Goal: Communication & Community: Answer question/provide support

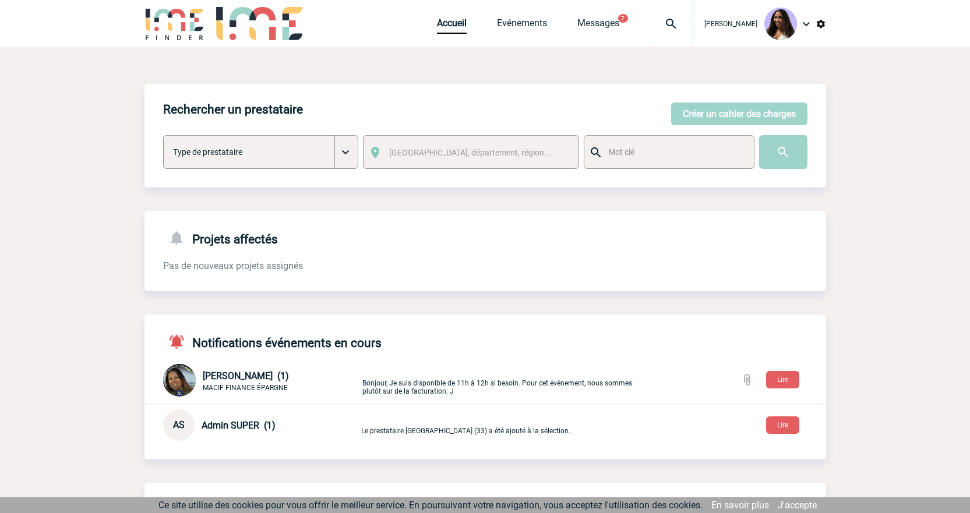
click at [653, 21] on img at bounding box center [671, 24] width 42 height 14
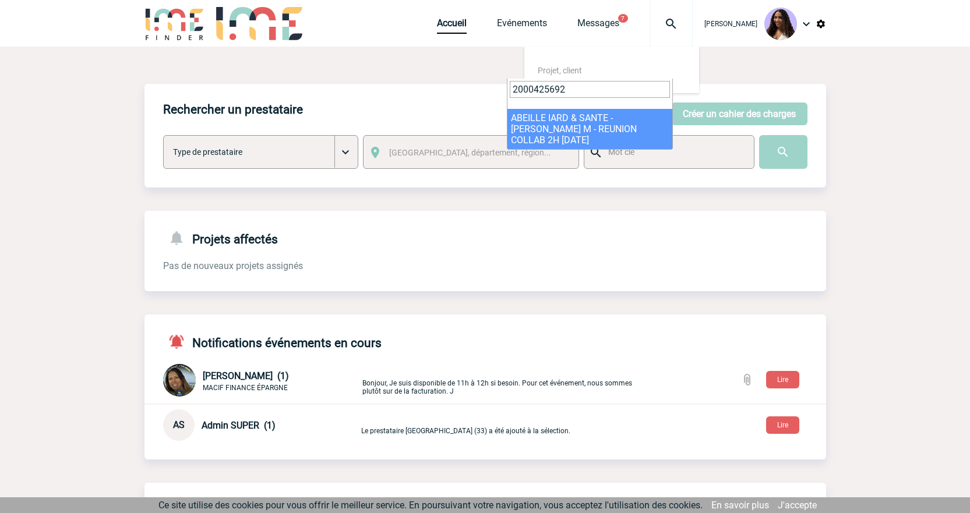
type input "2000425692"
select select "25193"
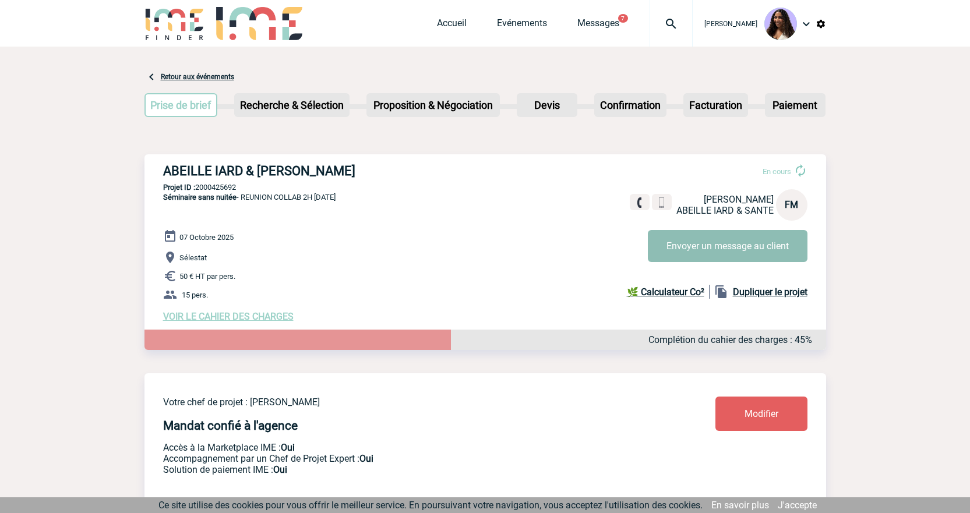
click at [727, 250] on button "Envoyer un message au client" at bounding box center [728, 246] width 160 height 32
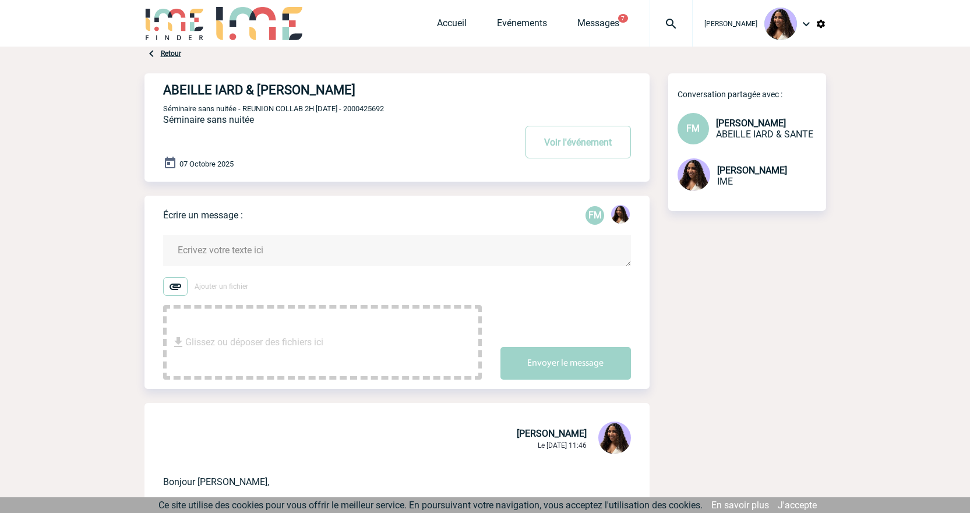
click at [384, 109] on span "Séminaire sans nuitée - REUNION COLLAB 2H [DATE] - 2000425692" at bounding box center [273, 108] width 221 height 9
copy span "2000425692"
click at [199, 240] on textarea at bounding box center [397, 250] width 468 height 31
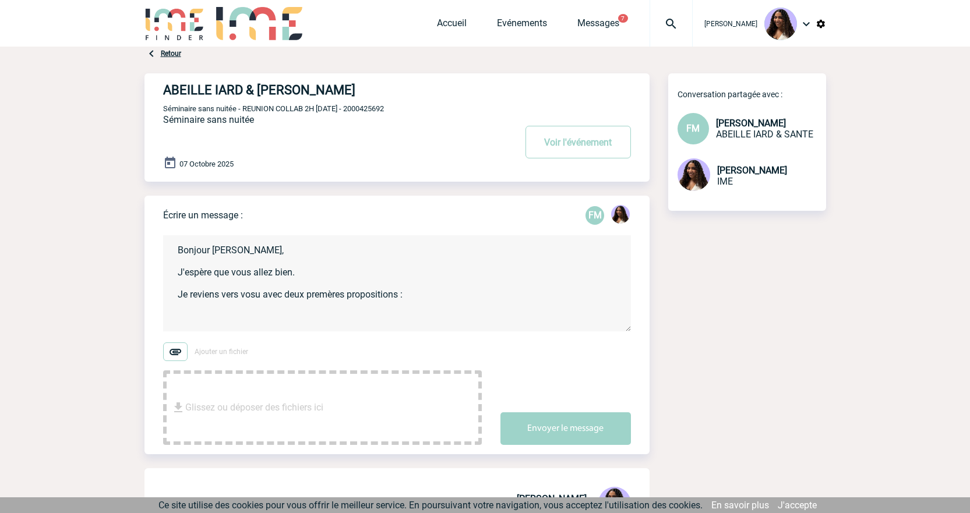
click at [250, 305] on textarea "Bonjour [PERSON_NAME], J'espère que vous allez bien. Je reviens vers vosu avec …" at bounding box center [397, 283] width 468 height 96
click at [252, 299] on textarea "Bonjour [PERSON_NAME], J'espère que vous allez bien. Je reviens vers vosu avec …" at bounding box center [397, 283] width 468 height 96
click at [323, 313] on textarea "Bonjour [PERSON_NAME], J'espère que vous allez bien. Je reviens vers vous avec …" at bounding box center [397, 283] width 468 height 96
click at [203, 321] on textarea "Bonjour [PERSON_NAME], J'espère que vous allez bien. Je reviens vers vous avec …" at bounding box center [397, 283] width 468 height 96
paste textarea "Hotel Diana"
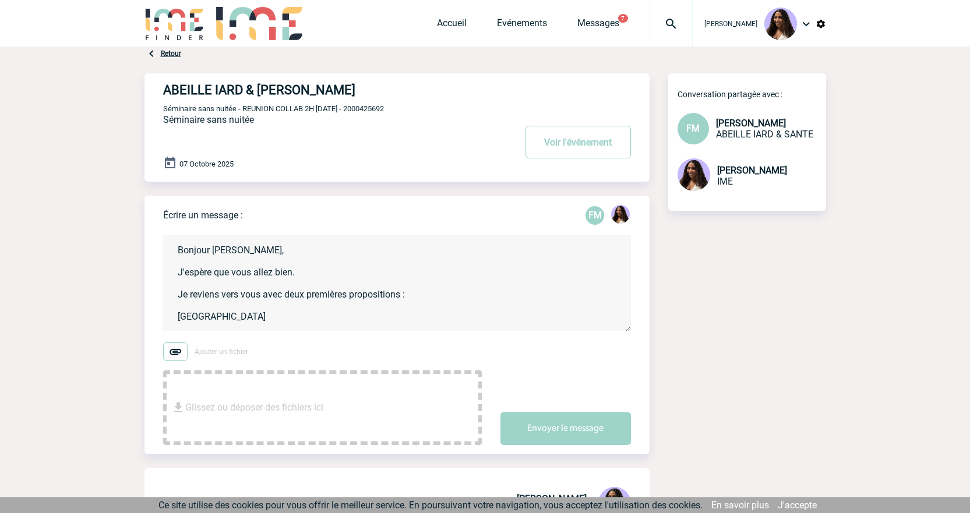
click at [271, 330] on textarea "Bonjour [PERSON_NAME], J'espère que vous allez bien. Je reviens vers vous avec …" at bounding box center [397, 283] width 468 height 96
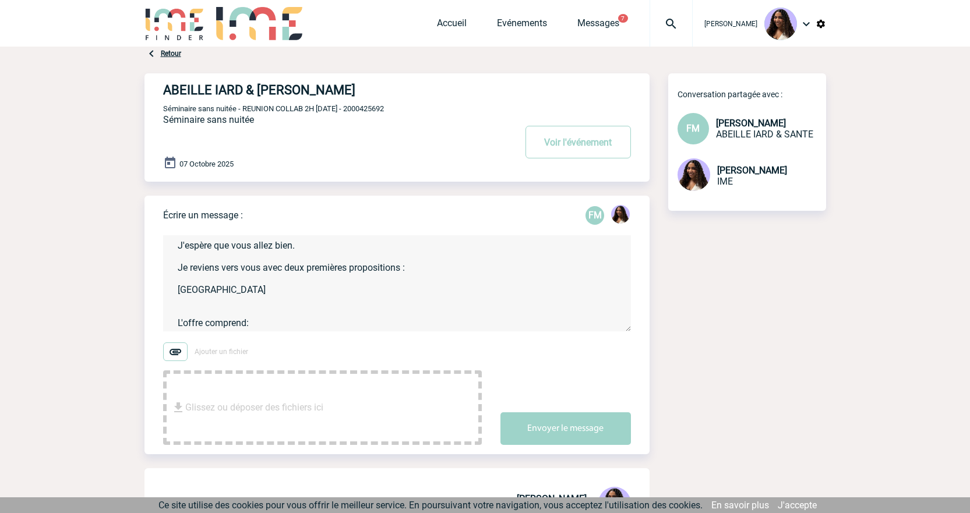
paste textarea "1/2 journée d'étude Matin (sans alcool) La 1/2 journée d'étude comprend: [GEOGR…"
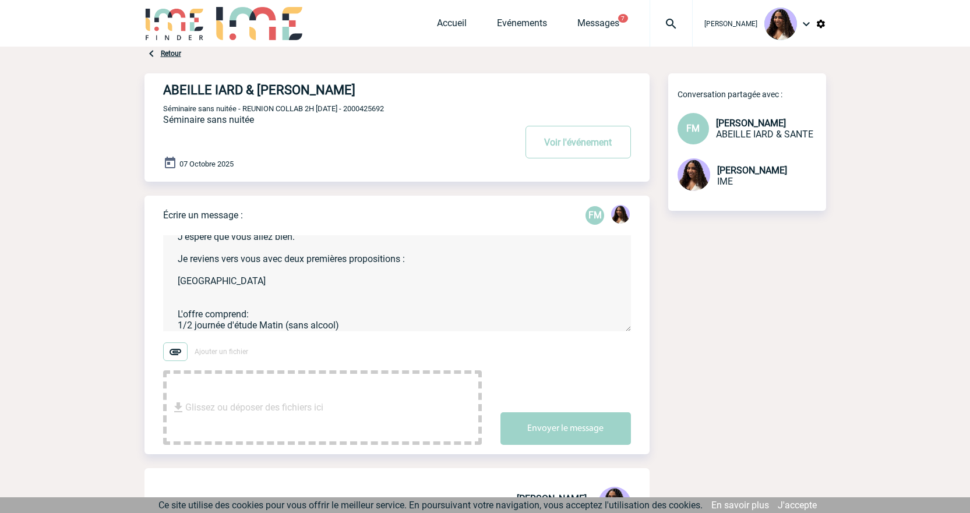
scroll to position [69, 0]
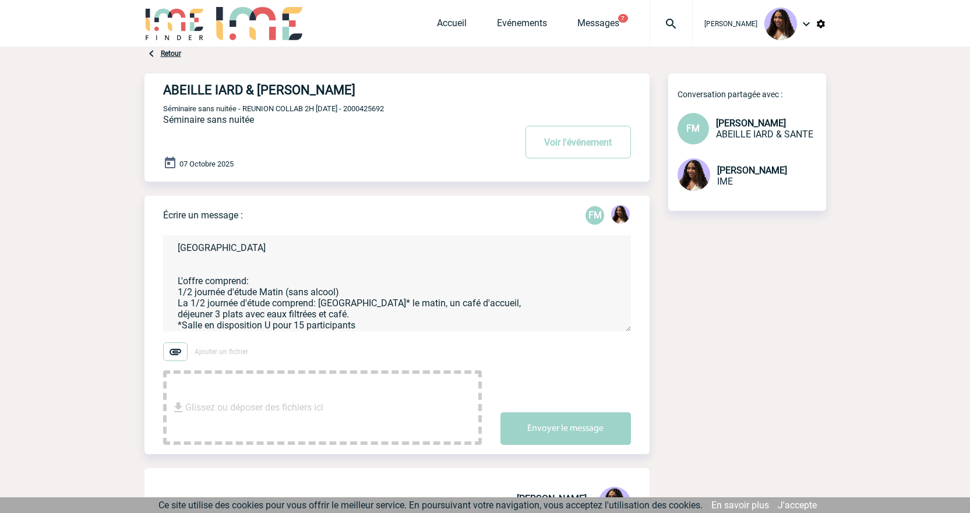
click at [176, 292] on textarea "Bonjour [PERSON_NAME], J'espère que vous allez bien. Je reviens vers vous avec …" at bounding box center [397, 283] width 468 height 96
click at [176, 299] on textarea "Bonjour [PERSON_NAME], J'espère que vous allez bien. Je reviens vers vous avec …" at bounding box center [397, 283] width 468 height 96
drag, startPoint x: 319, startPoint y: 307, endPoint x: 169, endPoint y: 302, distance: 150.3
click at [169, 302] on textarea "Bonjour [PERSON_NAME], J'espère que vous allez bien. Je reviens vers vous avec …" at bounding box center [397, 283] width 468 height 96
click at [247, 303] on textarea "Bonjour [PERSON_NAME], J'espère que vous allez bien. Je reviens vers vous avec …" at bounding box center [397, 283] width 468 height 96
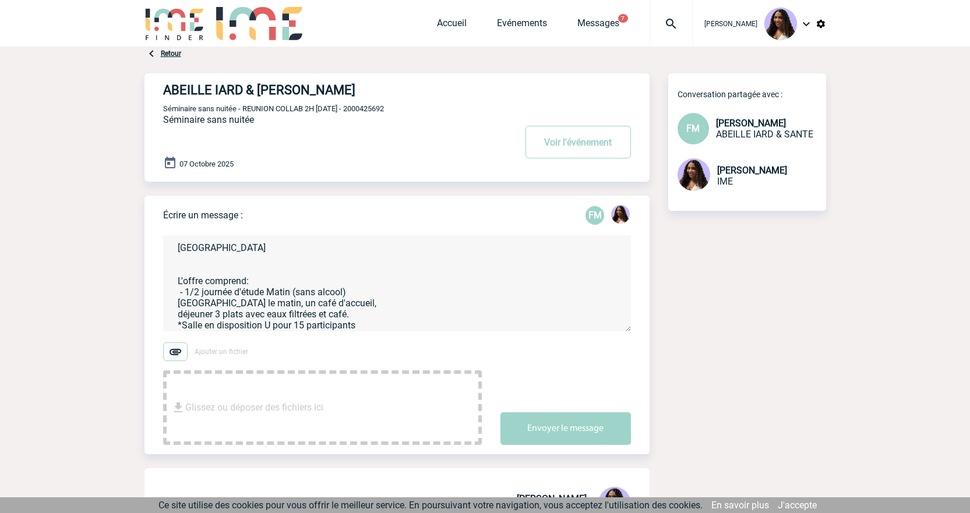
click at [181, 326] on textarea "Bonjour [PERSON_NAME], J'espère que vous allez bien. Je reviens vers vous avec …" at bounding box center [397, 283] width 468 height 96
click at [370, 316] on textarea "Bonjour [PERSON_NAME], J'espère que vous allez bien. Je reviens vers vous avec …" at bounding box center [397, 283] width 468 height 96
click at [370, 321] on textarea "Bonjour [PERSON_NAME], J'espère que vous allez bien. Je reviens vers vous avec …" at bounding box center [397, 283] width 468 height 96
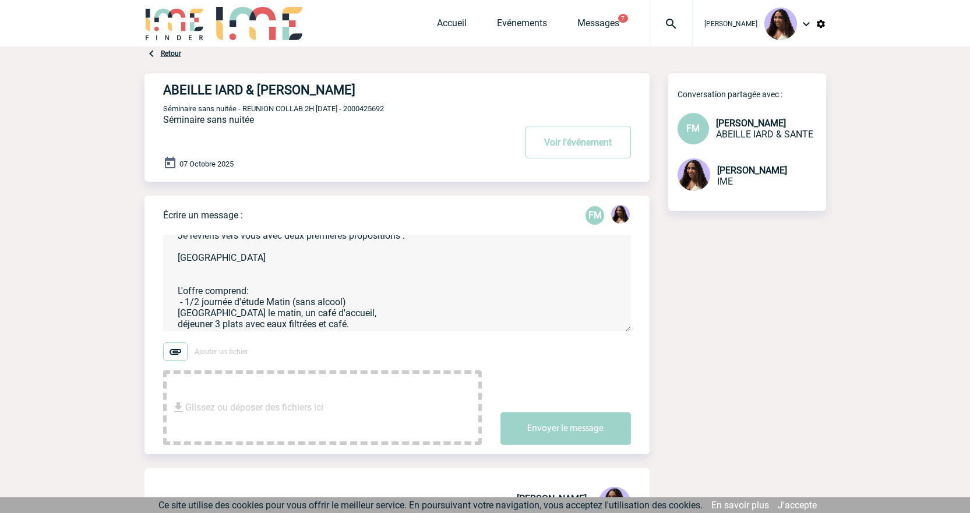
scroll to position [0, 0]
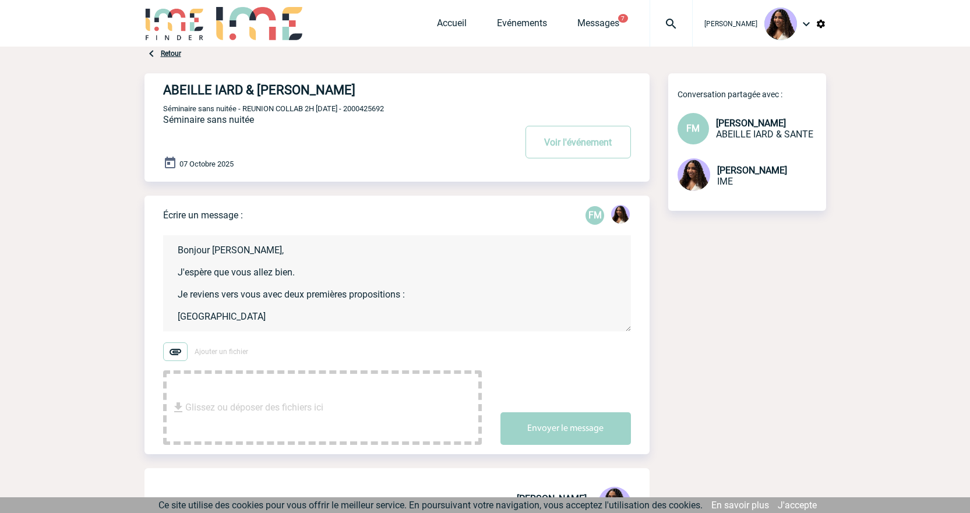
click at [249, 318] on textarea "Bonjour [PERSON_NAME], J'espère que vous allez bien. Je reviens vers vous avec …" at bounding box center [397, 283] width 468 height 96
paste textarea "[STREET_ADDRESS]"
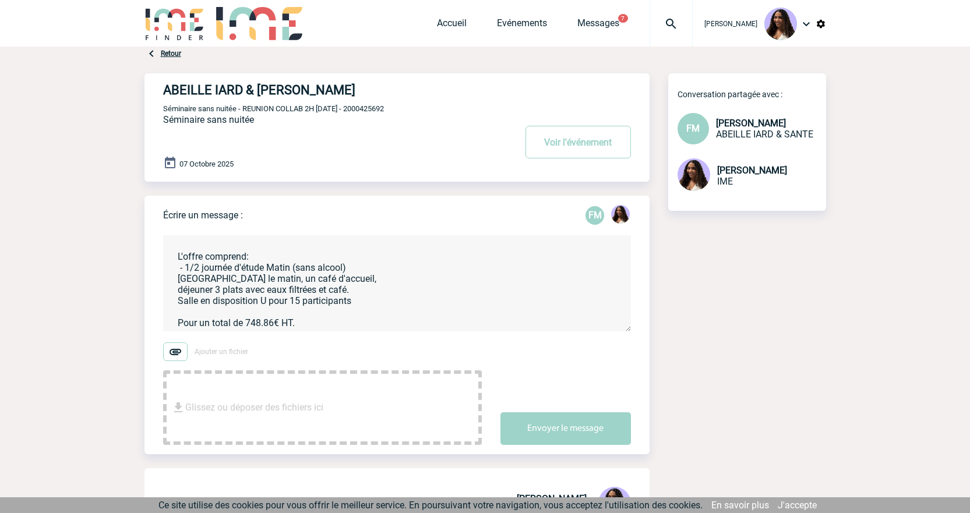
scroll to position [115, 0]
click at [328, 327] on textarea "Bonjour [PERSON_NAME], J'espère que vous allez bien. Je reviens vers vous avec …" at bounding box center [397, 283] width 468 height 96
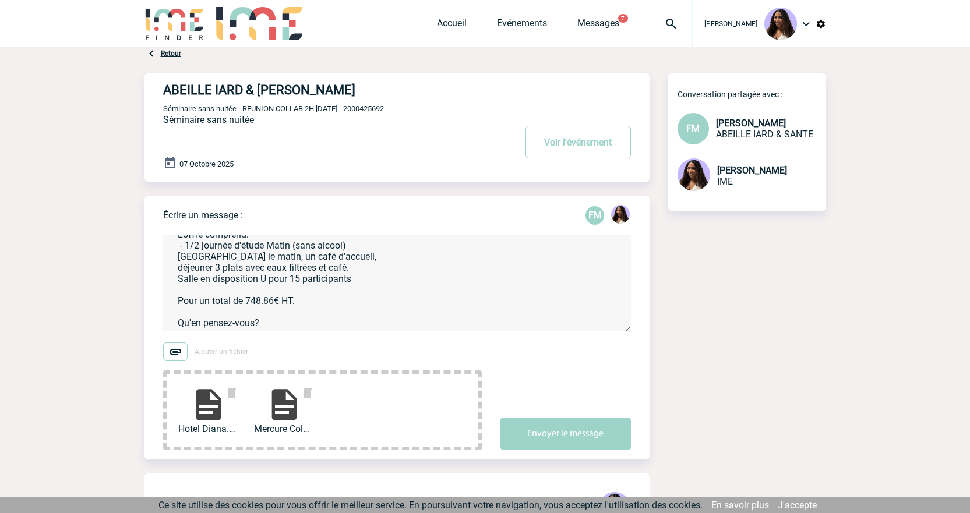
click at [278, 320] on textarea "Bonjour [PERSON_NAME], J'espère que vous allez bien. Je reviens vers vous avec …" at bounding box center [397, 283] width 468 height 96
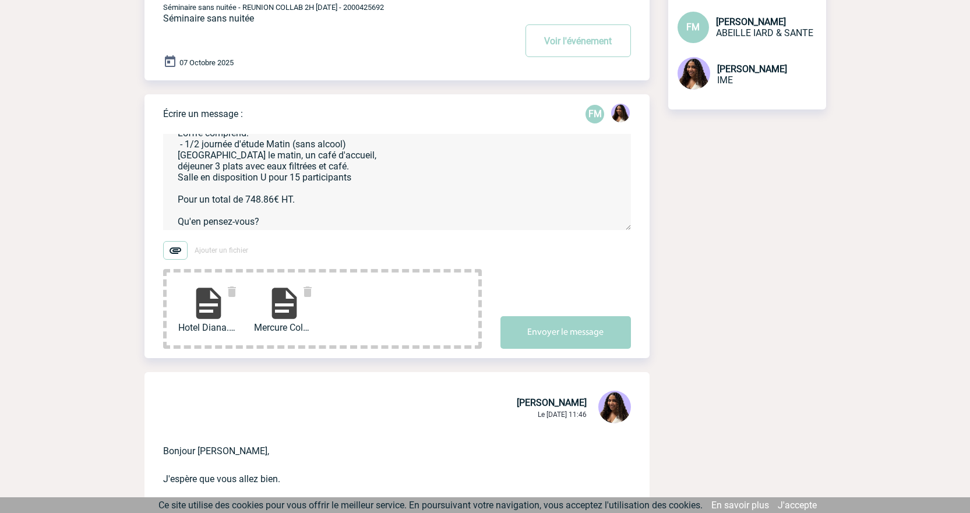
scroll to position [116, 0]
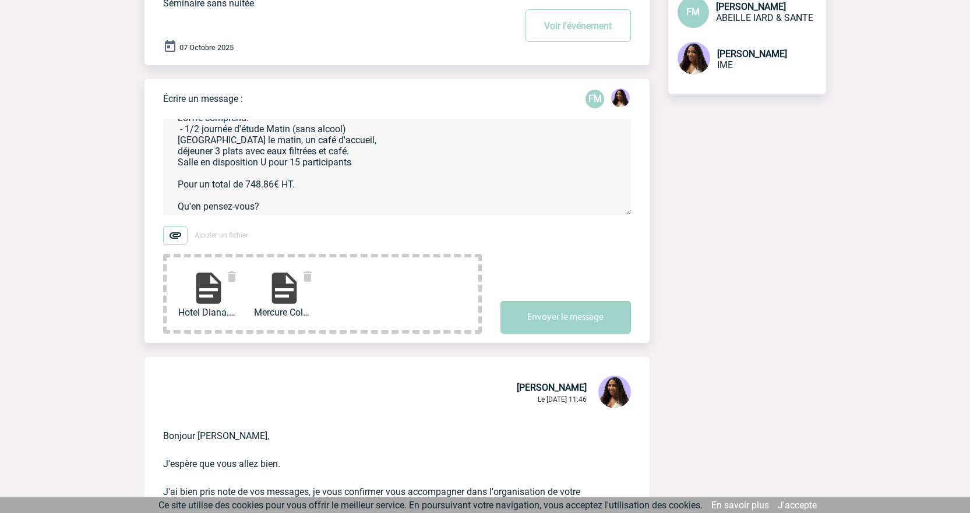
click at [293, 205] on textarea "Bonjour [PERSON_NAME], J'espère que vous allez bien. Je reviens vers vous avec …" at bounding box center [397, 167] width 468 height 96
paste textarea "[GEOGRAPHIC_DATA] UNTERLINDEN [STREET_ADDRESS]"
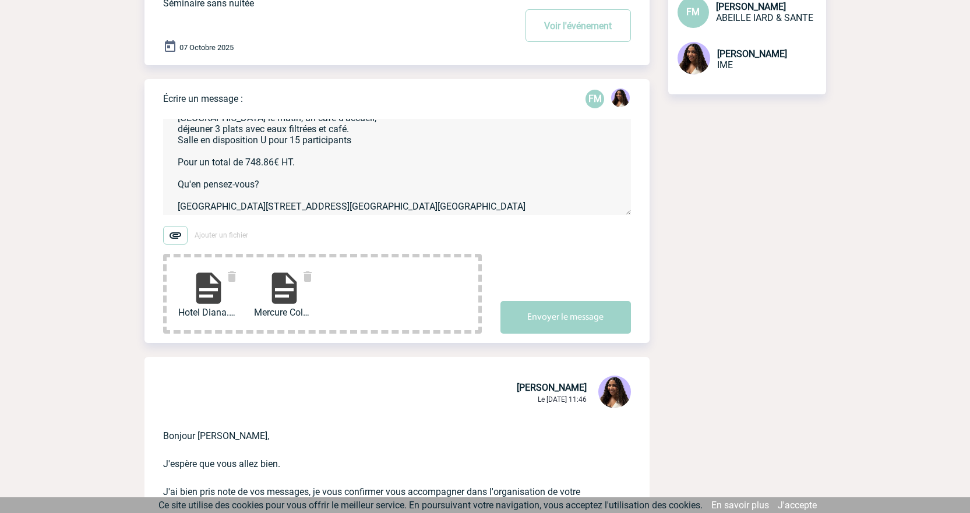
scroll to position [179, 0]
click at [260, 178] on textarea "Bonjour [PERSON_NAME], J'espère que vous allez bien. Je reviens vers vous avec …" at bounding box center [397, 167] width 468 height 96
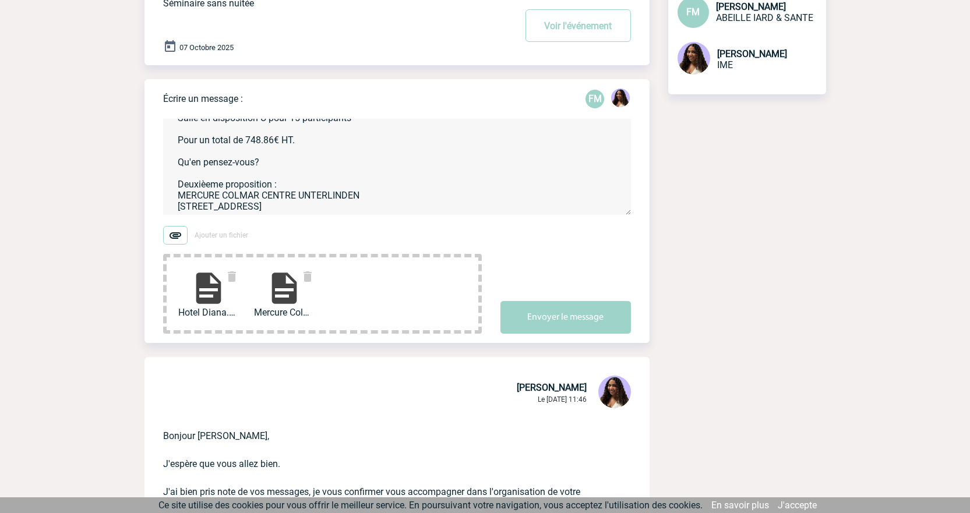
click at [192, 189] on textarea "Bonjour [PERSON_NAME], J'espère que vous allez bien. Je reviens vers vous avec …" at bounding box center [397, 167] width 468 height 96
click at [285, 185] on textarea "Bonjour [PERSON_NAME], J'espère que vous allez bien. Je reviens vers vous avec …" at bounding box center [397, 167] width 468 height 96
click at [292, 204] on textarea "Bonjour [PERSON_NAME], J'espère que vous allez bien. Je reviens vers vous avec …" at bounding box center [397, 167] width 468 height 96
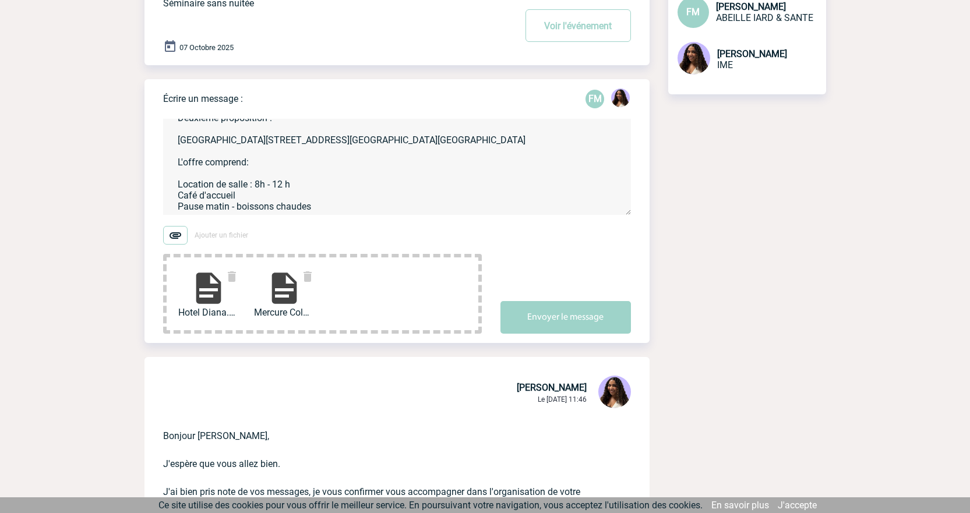
scroll to position [279, 0]
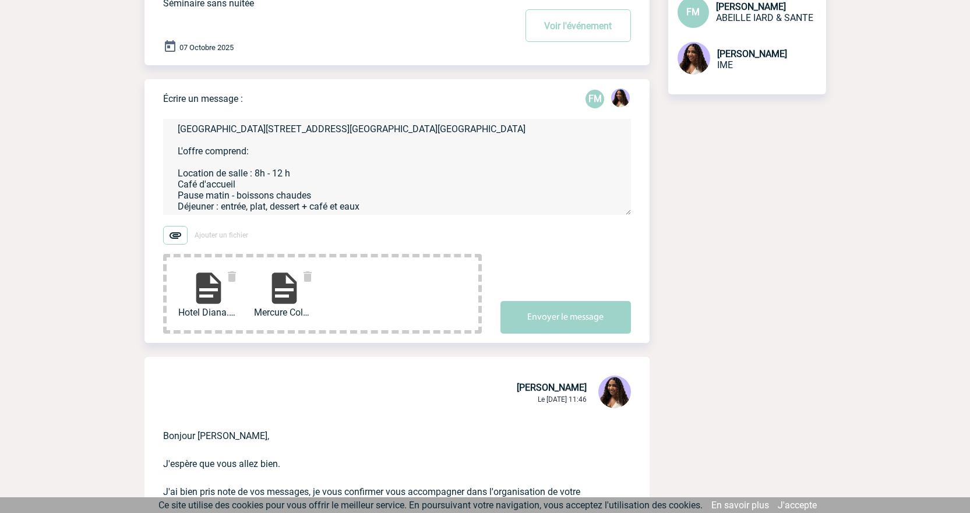
click at [371, 208] on textarea "Bonjour [PERSON_NAME], J'espère que vous allez bien. Je reviens vers vous avec …" at bounding box center [397, 167] width 468 height 96
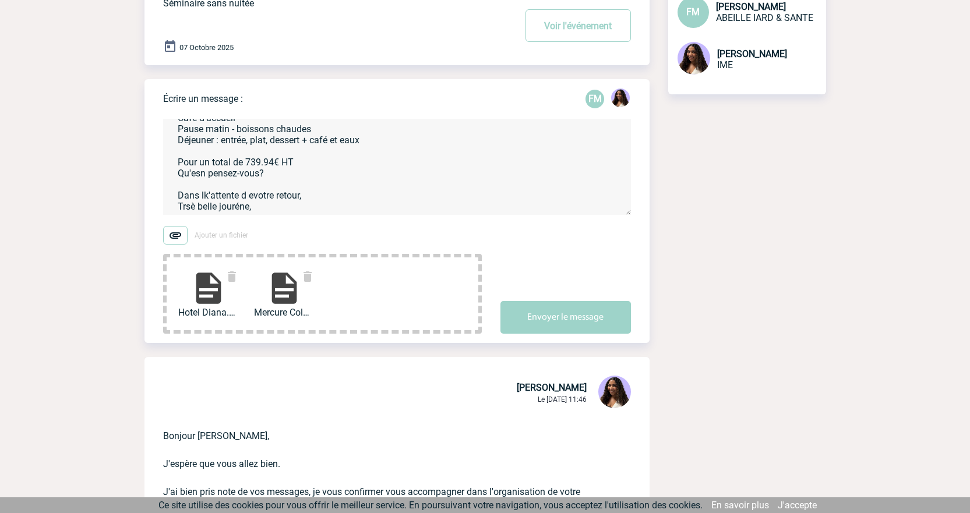
scroll to position [0, 0]
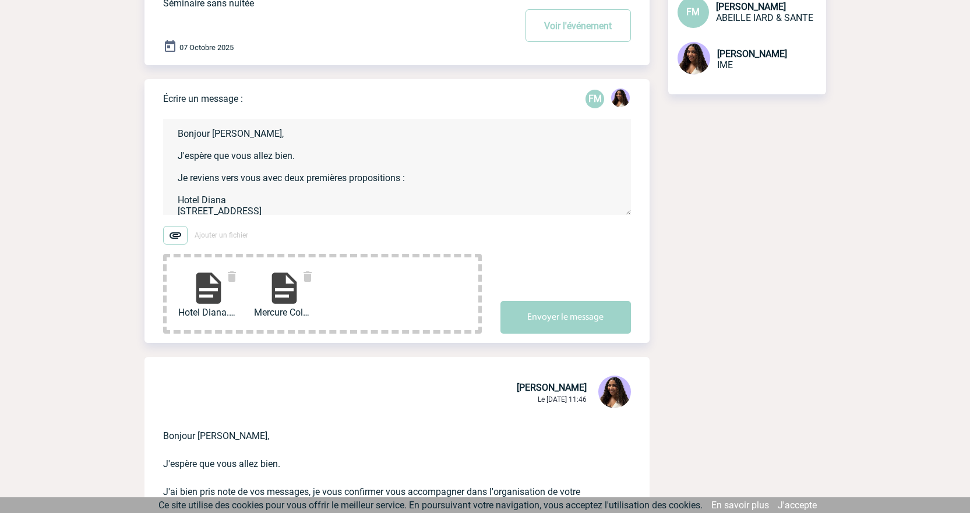
drag, startPoint x: 288, startPoint y: 215, endPoint x: 147, endPoint y: 78, distance: 196.8
paste textarea "J’espère que vous allez bien. Je reviens vers vous avec deux premières proposit…"
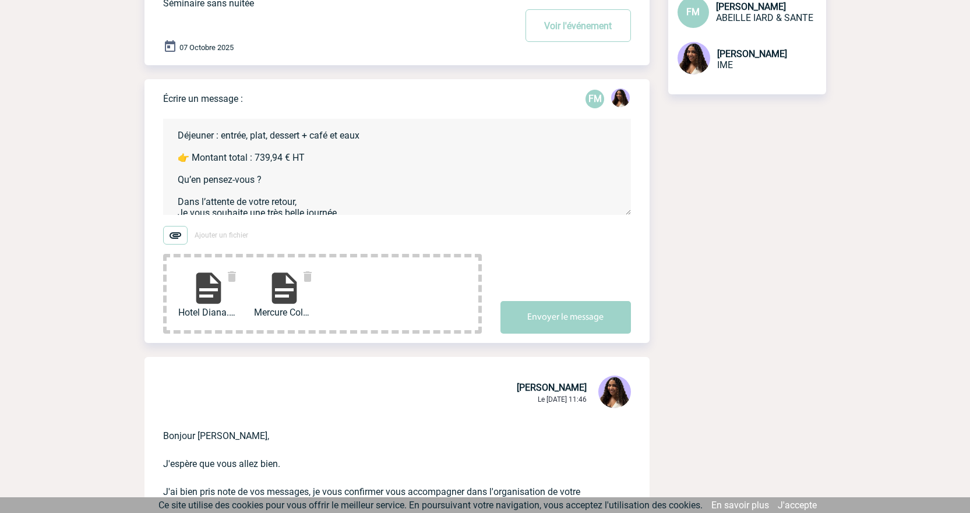
scroll to position [386, 0]
click at [193, 193] on textarea "Bonjour [PERSON_NAME], J’espère que vous allez bien. Je reviens vers vous avec …" at bounding box center [397, 167] width 468 height 96
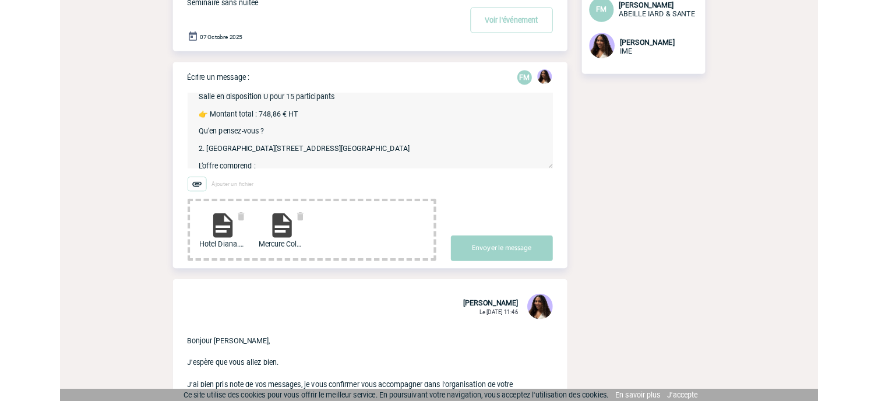
scroll to position [213, 0]
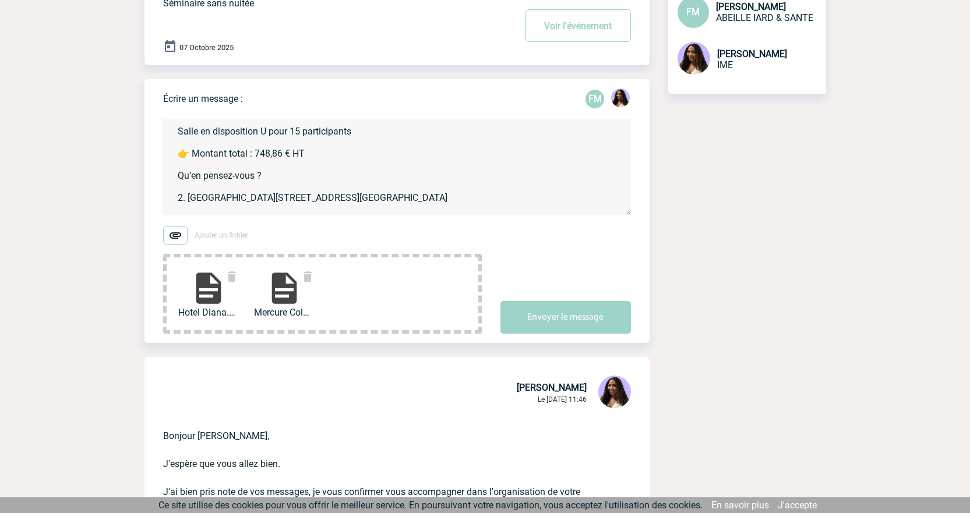
click at [194, 168] on textarea "Bonjour [PERSON_NAME], J’espère que vous allez bien. Je reviens vers vous avec …" at bounding box center [397, 167] width 468 height 96
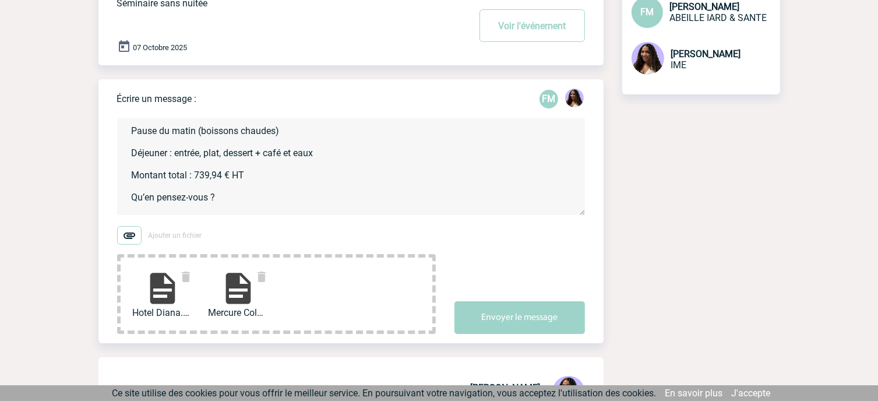
scroll to position [430, 0]
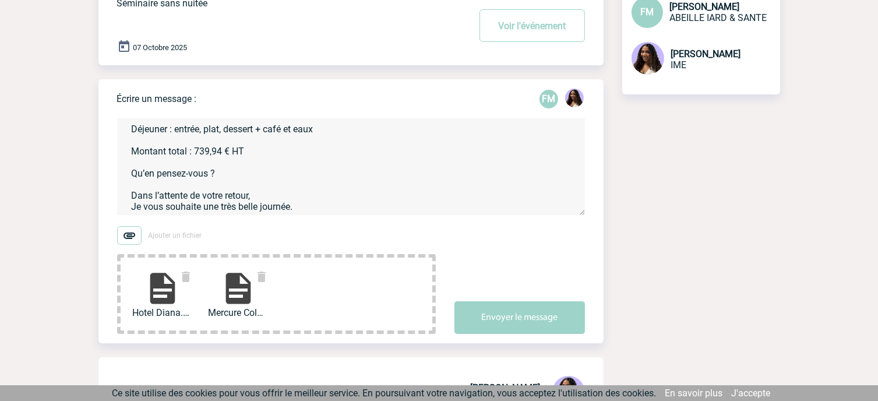
click at [256, 172] on textarea "Bonjour [PERSON_NAME], J’espère que vous allez bien. Je reviens vers vous avec …" at bounding box center [351, 167] width 468 height 96
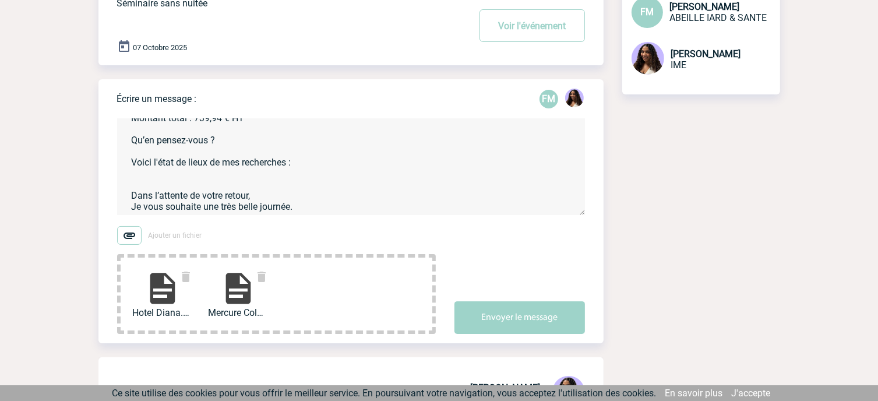
paste textarea "Best Western Plus Hôtel Les Humanistes – pas dispo Esquisse [GEOGRAPHIC_DATA] C…"
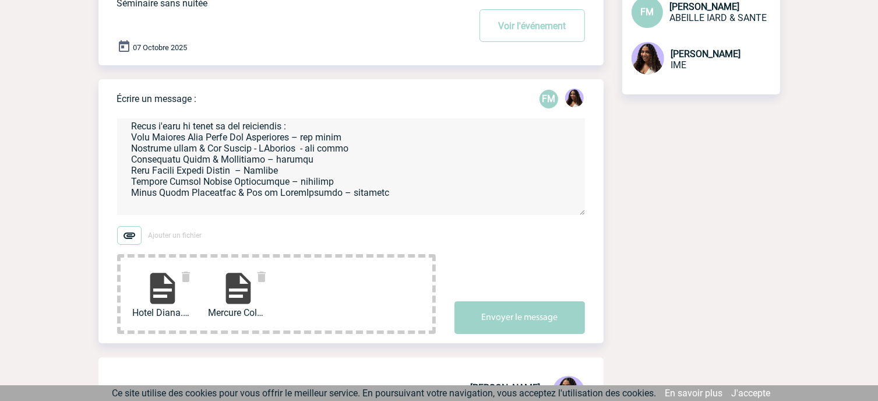
scroll to position [475, 0]
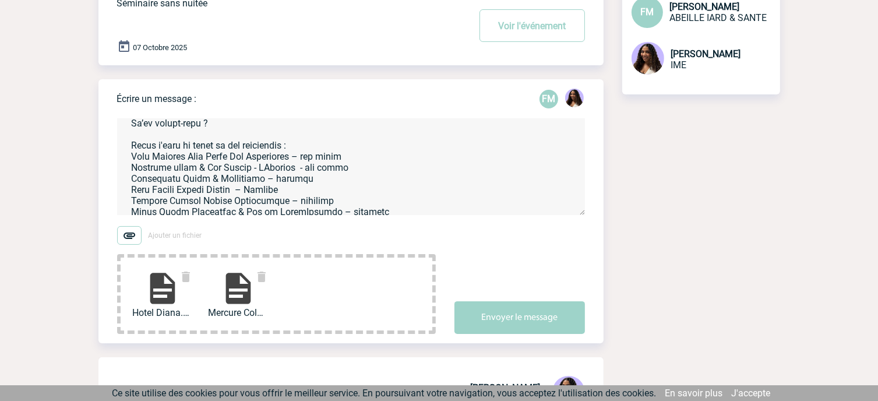
click at [301, 150] on textarea at bounding box center [351, 167] width 468 height 96
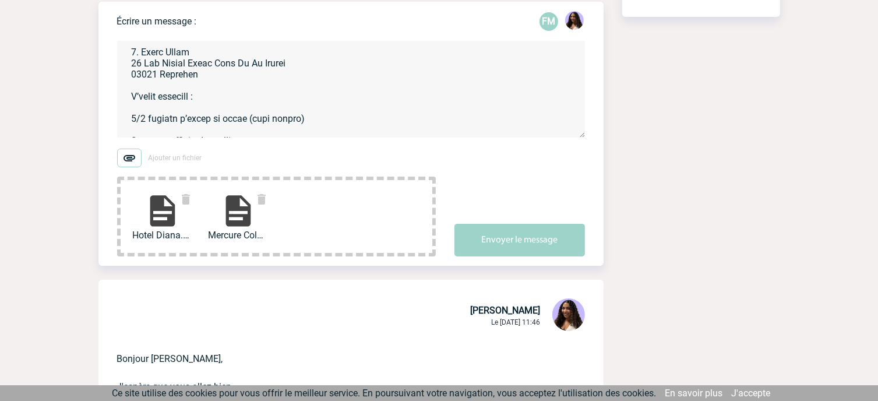
scroll to position [0, 0]
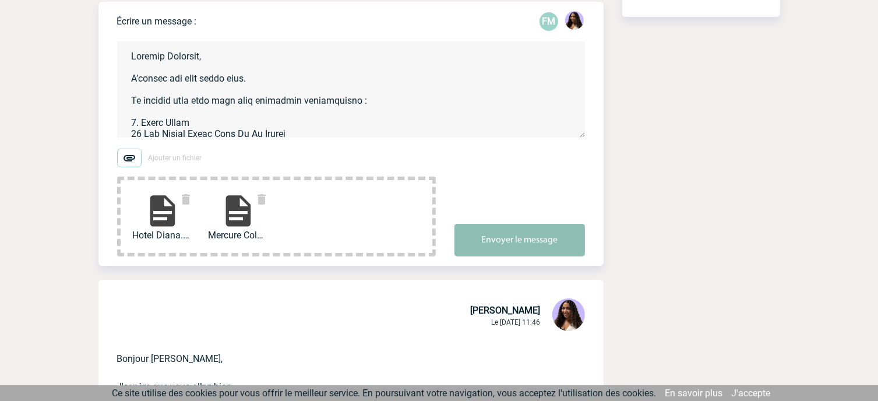
type textarea "Loremip Dolorsit, A’consec adi elit seddo eius. Te incidid utla etdo magn aliq …"
click at [488, 233] on button "Envoyer le message" at bounding box center [519, 240] width 130 height 33
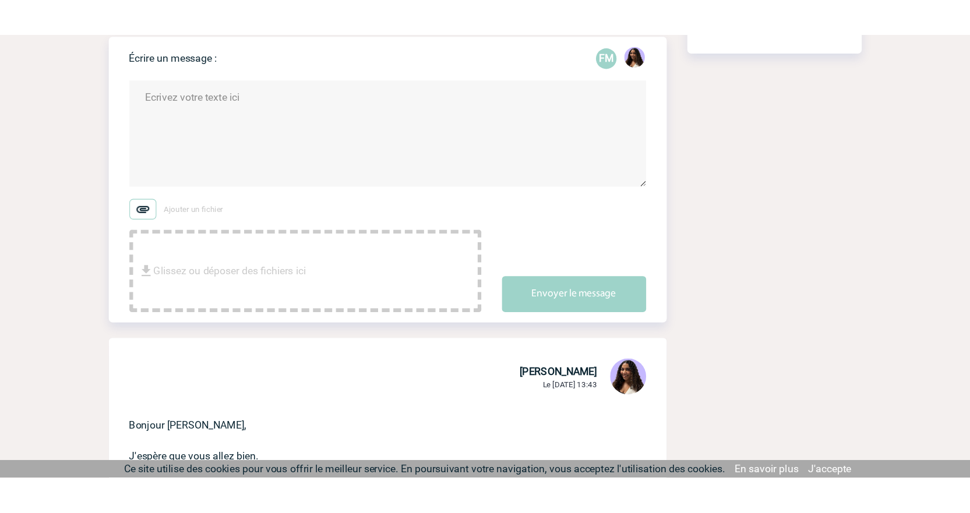
scroll to position [194, 0]
